Goal: Check status: Check status

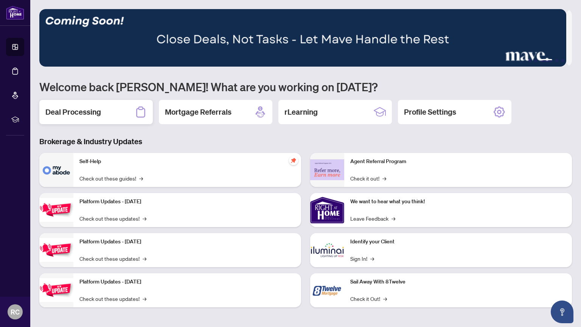
click at [88, 112] on h2 "Deal Processing" at bounding box center [73, 112] width 56 height 11
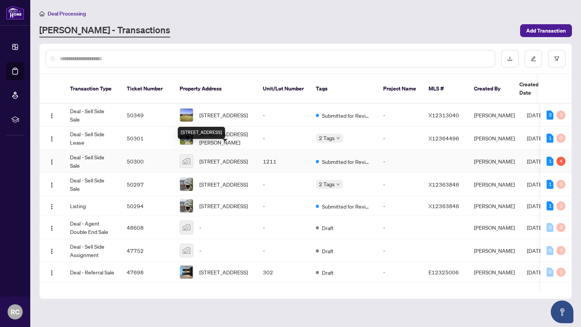
click at [208, 157] on span "1211-190 Borough Drive, Scarborough, ON, Canada" at bounding box center [223, 161] width 48 height 8
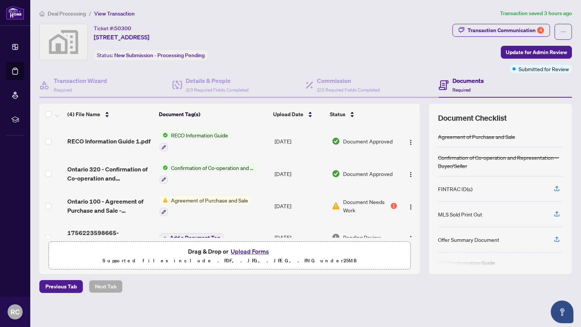
click at [296, 40] on div "Ticket #: 50300 1211-190 Borough Drive, Scarborough, ON, Canada Status: New Sub…" at bounding box center [244, 42] width 410 height 36
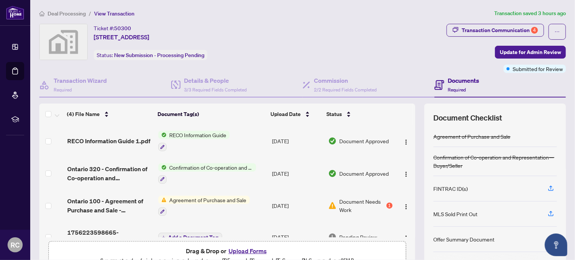
click at [314, 11] on ol "Deal Processing / View Transaction" at bounding box center [265, 13] width 452 height 9
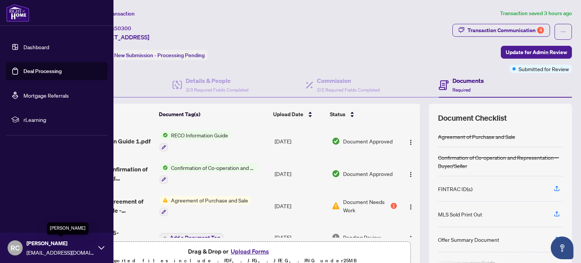
click at [43, 246] on span "Rob Colley" at bounding box center [60, 243] width 68 height 8
click at [29, 202] on span "Logout" at bounding box center [30, 203] width 17 height 12
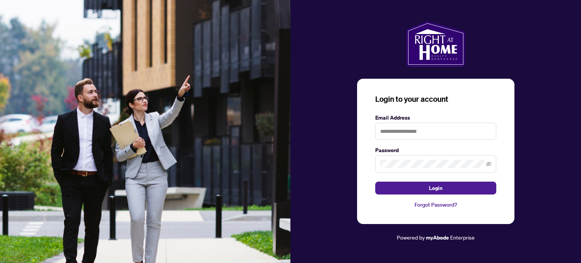
drag, startPoint x: 397, startPoint y: 140, endPoint x: 402, endPoint y: 133, distance: 8.8
click at [400, 136] on form "Email Address Password Login" at bounding box center [435, 153] width 121 height 81
click at [402, 133] on input "text" at bounding box center [435, 131] width 121 height 17
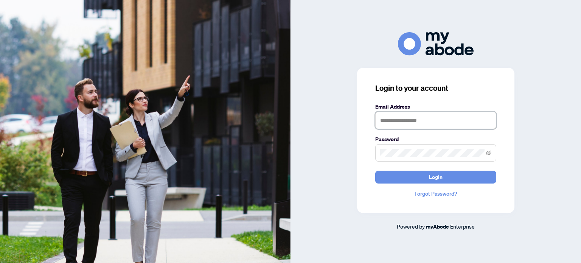
click at [420, 122] on input "text" at bounding box center [435, 120] width 121 height 17
type input "**********"
click at [410, 158] on span at bounding box center [435, 152] width 121 height 17
click at [375, 171] on button "Login" at bounding box center [435, 177] width 121 height 13
